Goal: Task Accomplishment & Management: Manage account settings

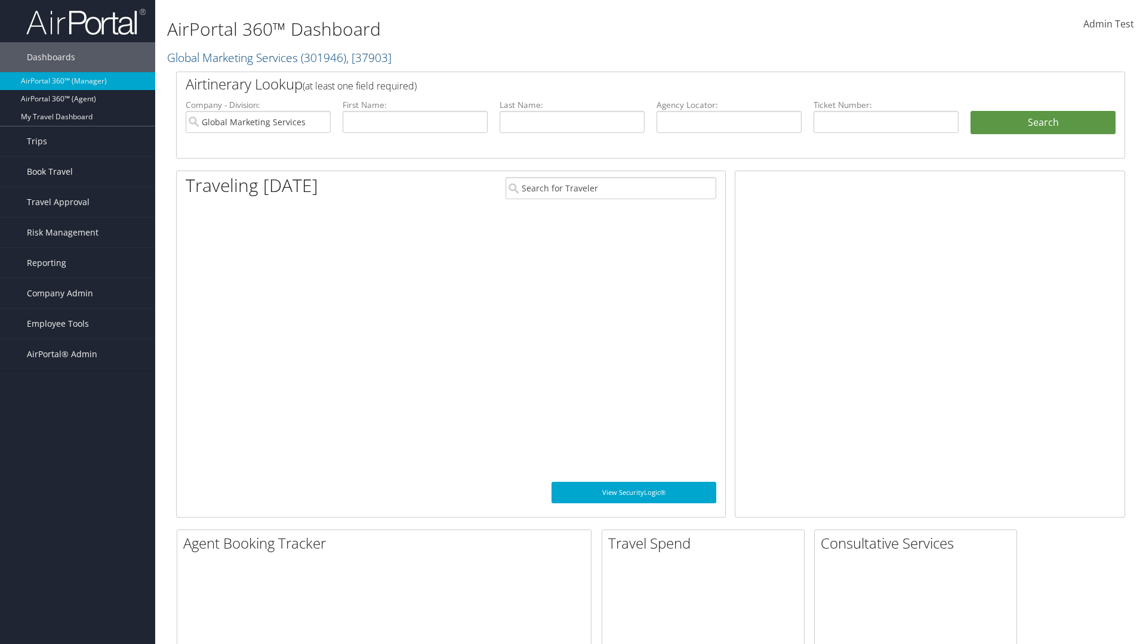
click at [78, 294] on span "Company Admin" at bounding box center [60, 294] width 66 height 30
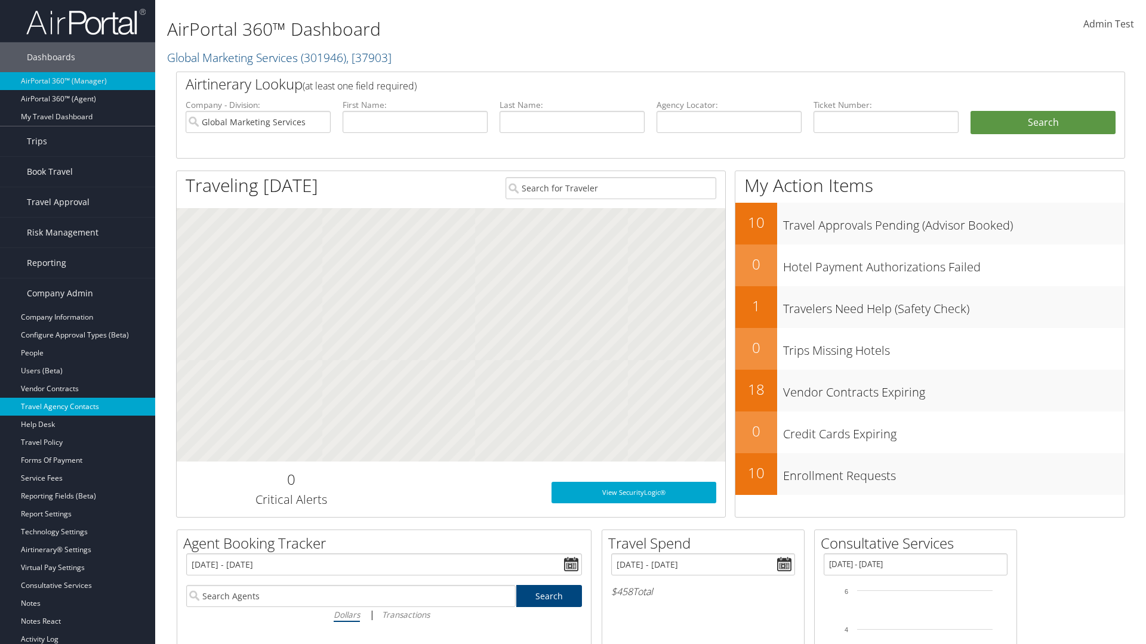
click at [78, 407] on link "Travel Agency Contacts" at bounding box center [77, 407] width 155 height 18
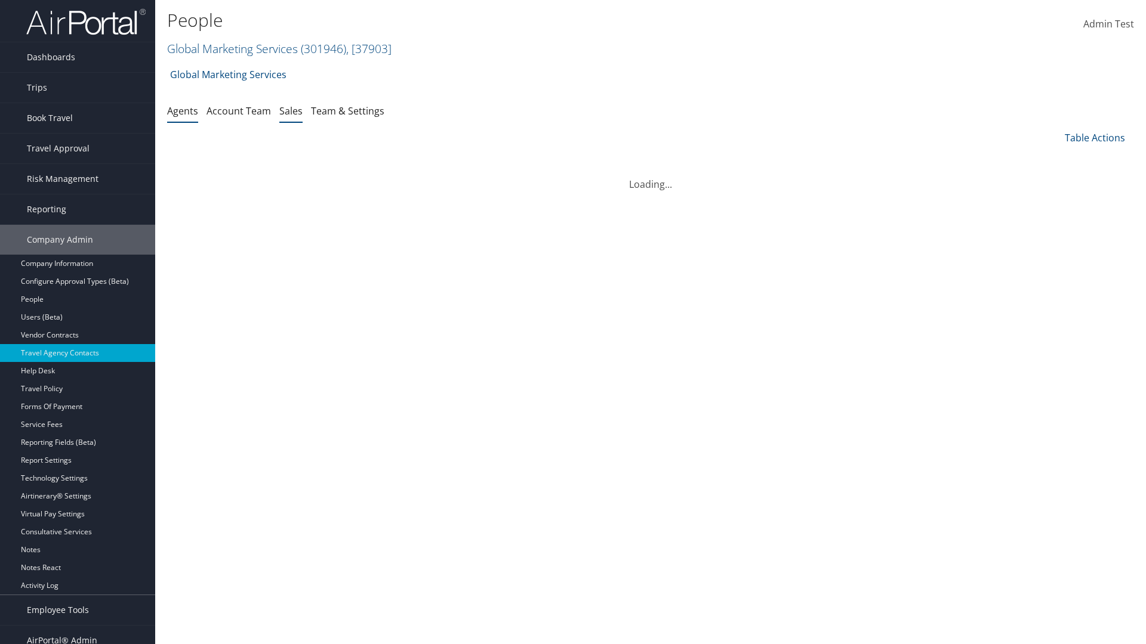
click at [291, 110] on link "Sales" at bounding box center [290, 110] width 23 height 13
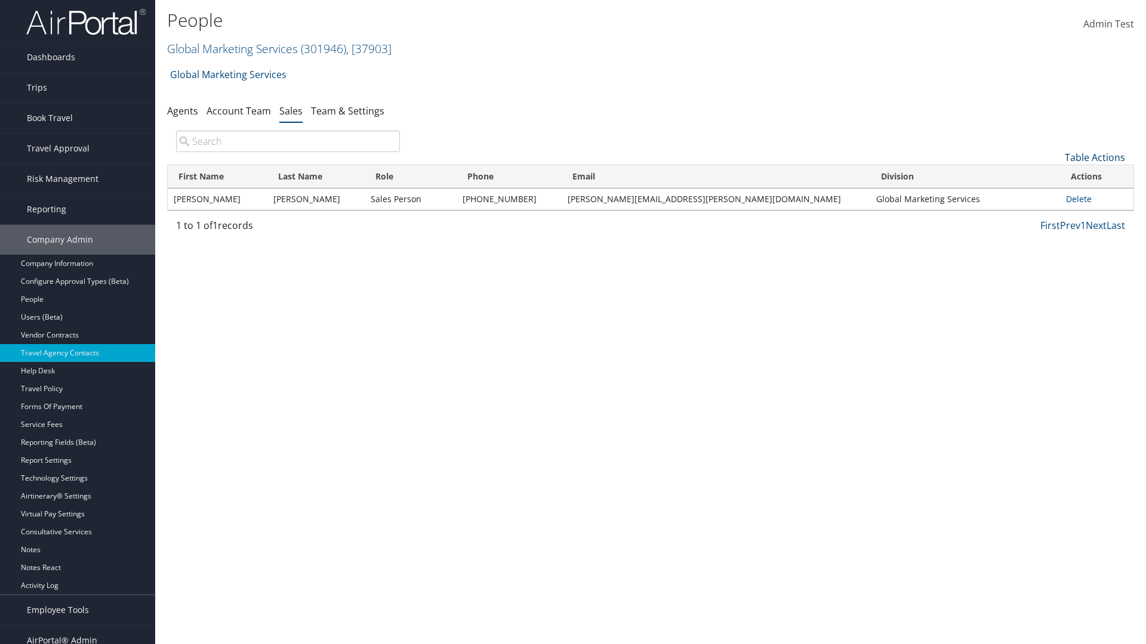
click at [1094, 158] on link "Table Actions" at bounding box center [1094, 157] width 60 height 13
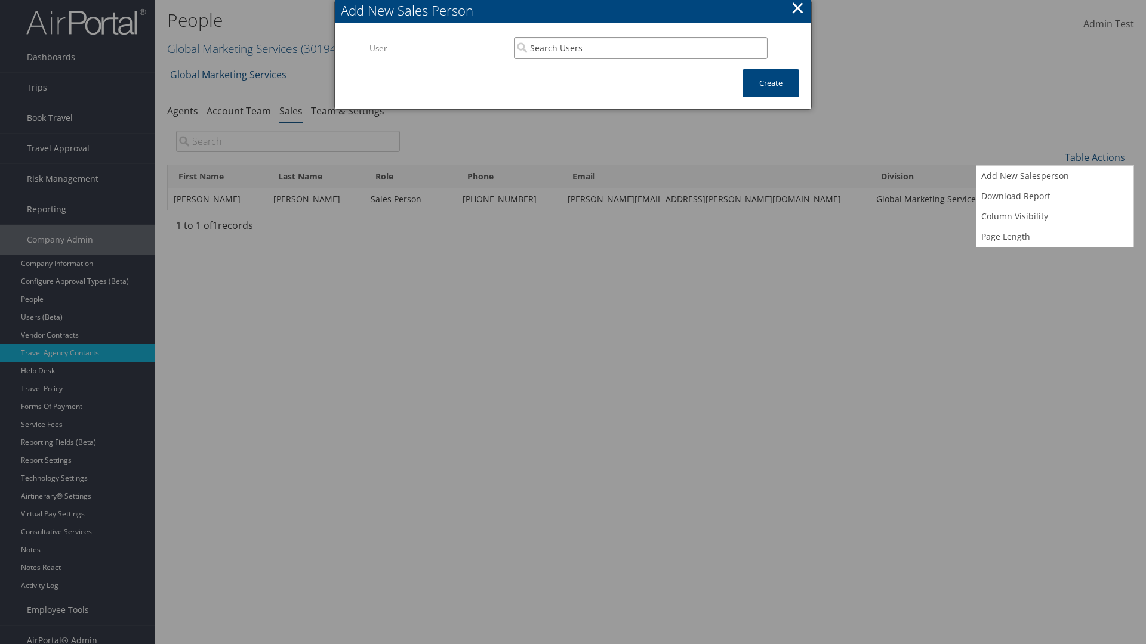
click at [640, 48] on input "search" at bounding box center [641, 48] width 254 height 22
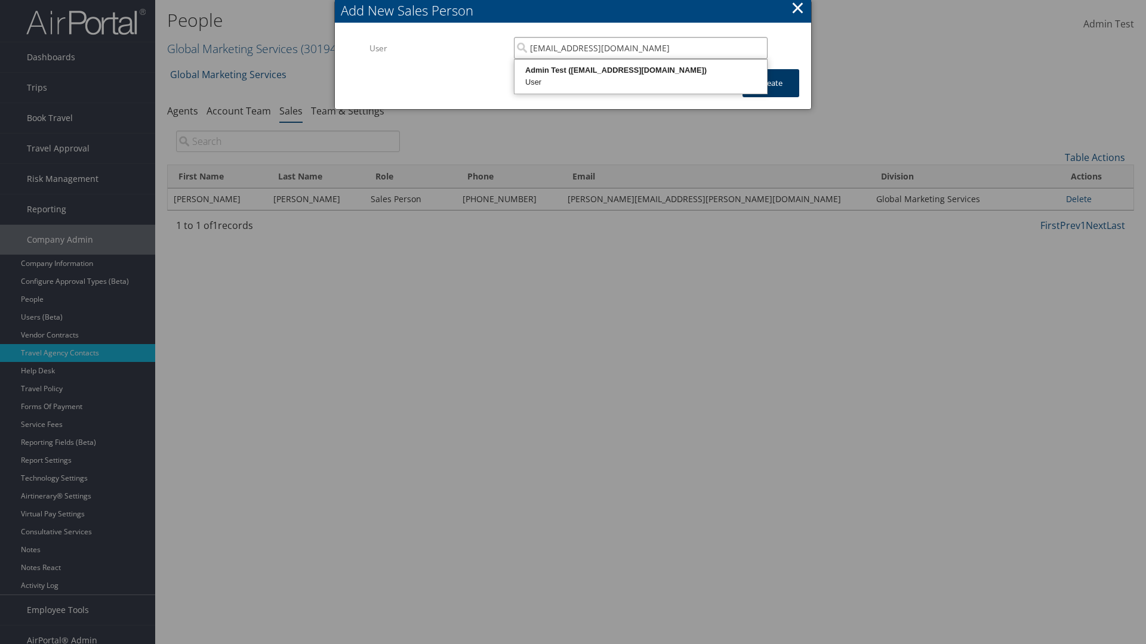
click at [640, 76] on div "User" at bounding box center [640, 82] width 249 height 12
type input "Admin Test"
click at [770, 83] on button "Create" at bounding box center [770, 83] width 57 height 28
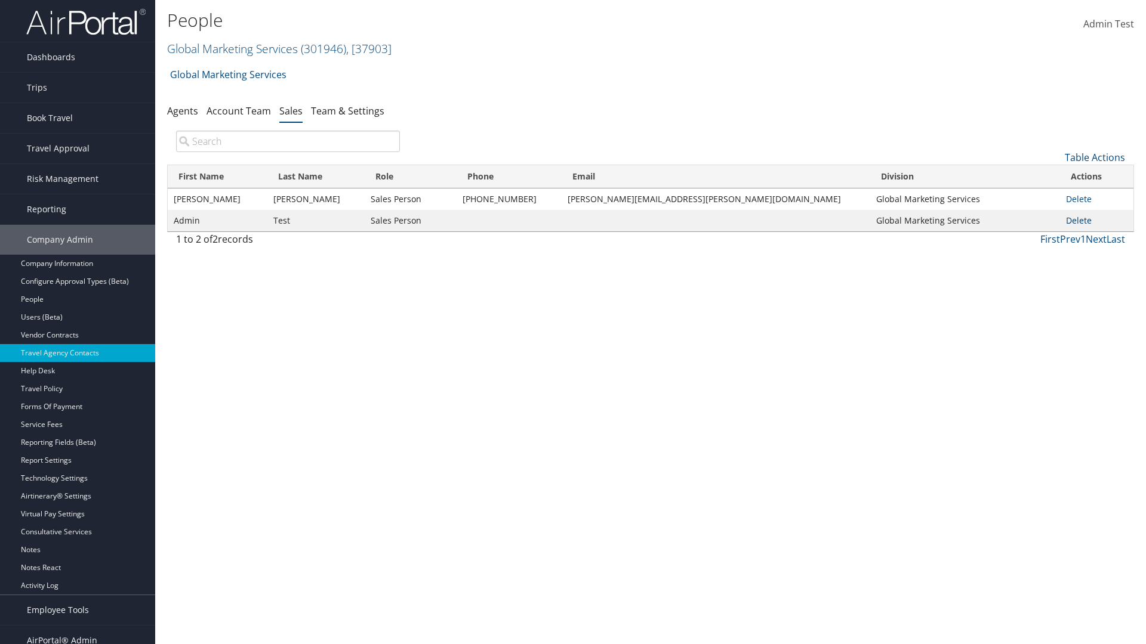
click at [1071, 220] on link "Delete" at bounding box center [1079, 220] width 26 height 11
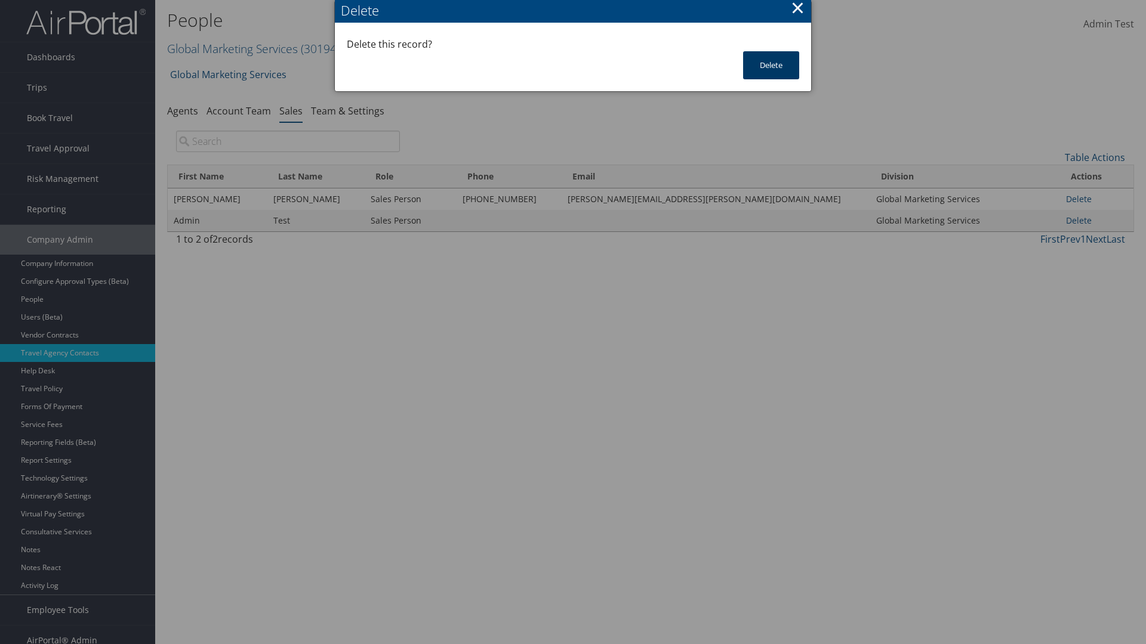
click at [771, 65] on button "Delete" at bounding box center [771, 65] width 56 height 28
